Goal: Task Accomplishment & Management: Manage account settings

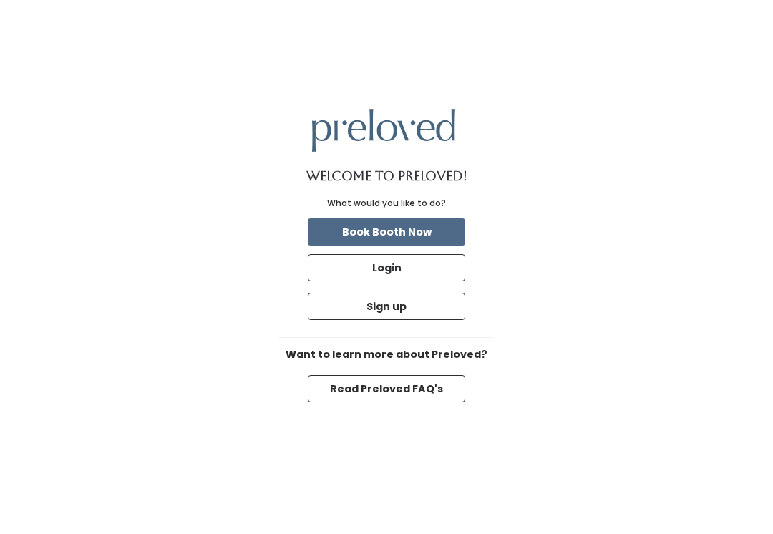
click at [401, 281] on button "Login" at bounding box center [386, 267] width 157 height 27
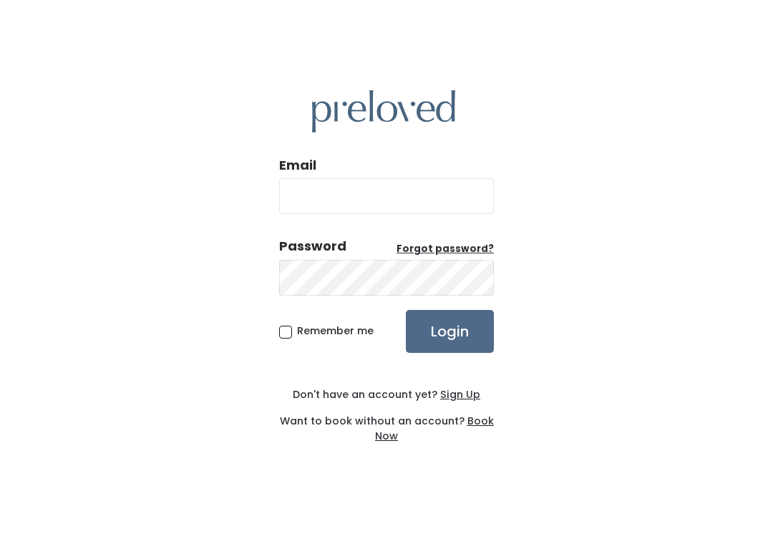
click at [381, 206] on input "Email" at bounding box center [386, 196] width 215 height 36
type input "provo.store@preloved.love"
click at [449, 346] on input "Login" at bounding box center [450, 331] width 88 height 43
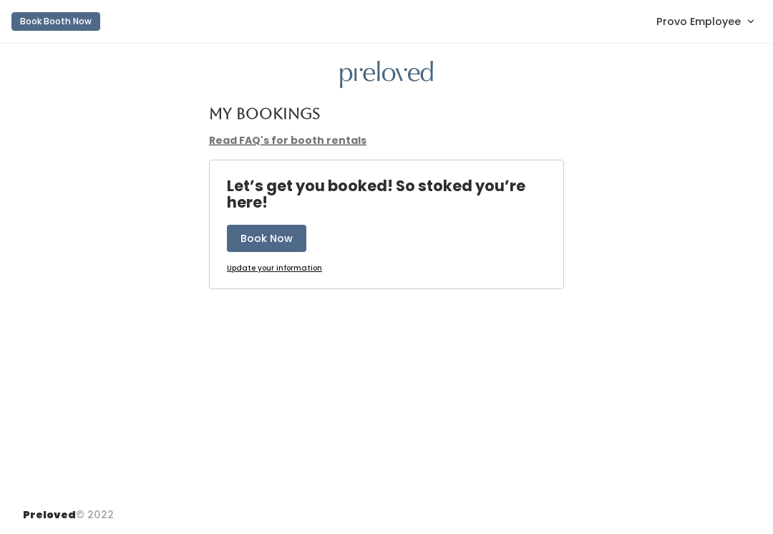
click at [704, 9] on link "Provo Employee" at bounding box center [704, 21] width 125 height 31
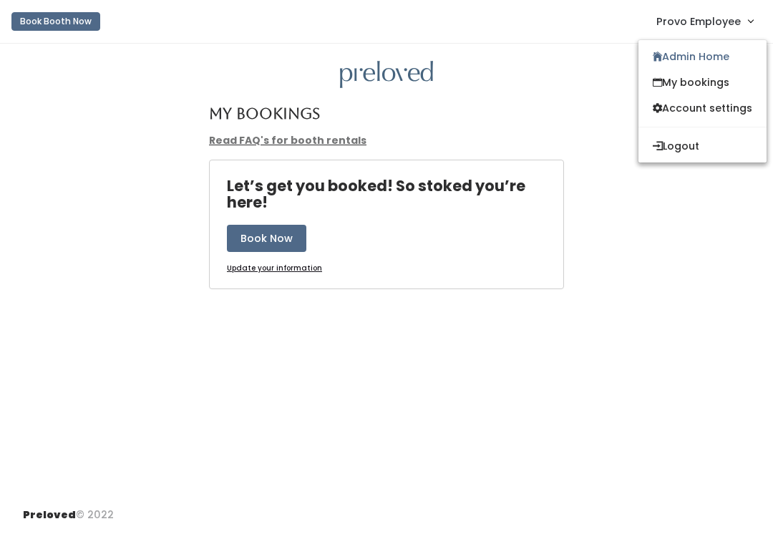
click at [705, 53] on link "Admin Home" at bounding box center [702, 57] width 128 height 26
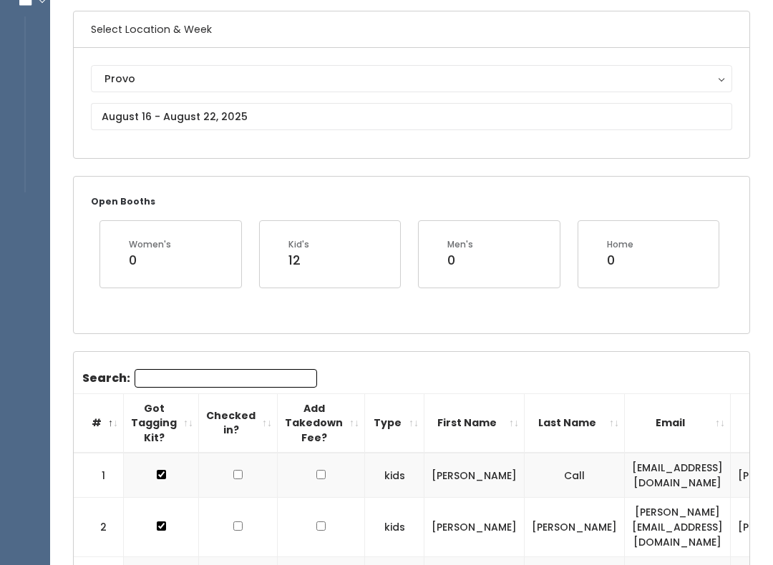
scroll to position [112, 0]
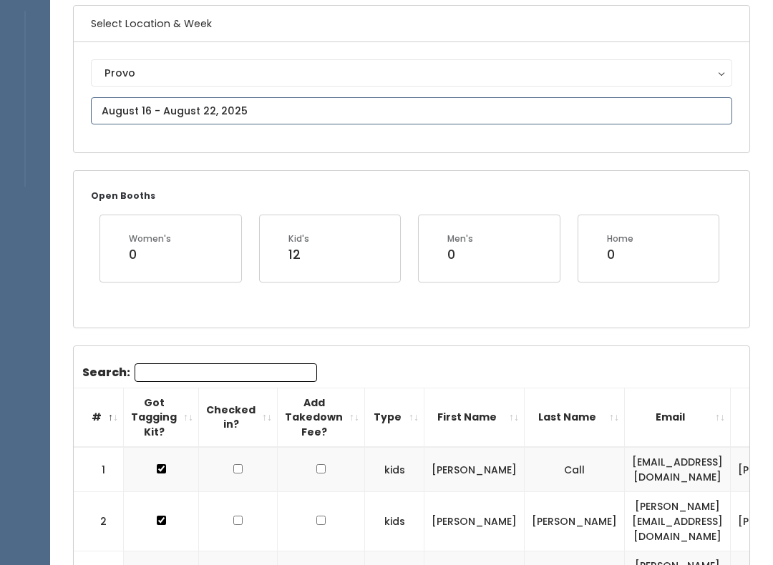
click at [341, 113] on input "text" at bounding box center [411, 110] width 641 height 27
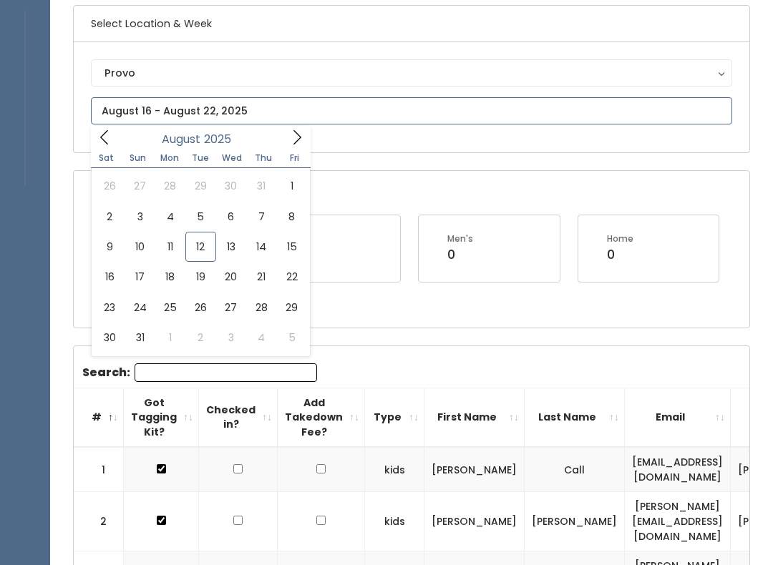
type input "August 16 to August 22"
